Goal: Navigation & Orientation: Go to known website

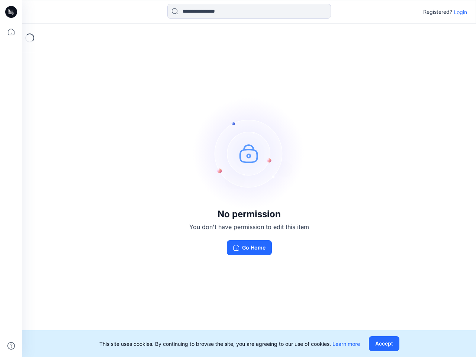
click at [238, 178] on img at bounding box center [249, 153] width 112 height 112
click at [12, 12] on icon at bounding box center [12, 12] width 3 height 0
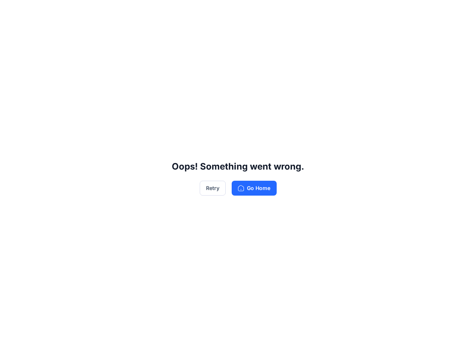
click at [11, 32] on div "Oops! Something went wrong. Retry Go Home" at bounding box center [238, 178] width 476 height 357
click at [11, 346] on div "Oops! Something went wrong. Retry Go Home" at bounding box center [238, 178] width 476 height 357
click at [249, 11] on div "Oops! Something went wrong. Retry Go Home" at bounding box center [238, 178] width 476 height 357
click at [460, 12] on div "Oops! Something went wrong. Retry Go Home" at bounding box center [238, 178] width 476 height 357
click at [384, 343] on div "Oops! Something went wrong. Retry Go Home" at bounding box center [238, 178] width 476 height 357
